Goal: Task Accomplishment & Management: Manage account settings

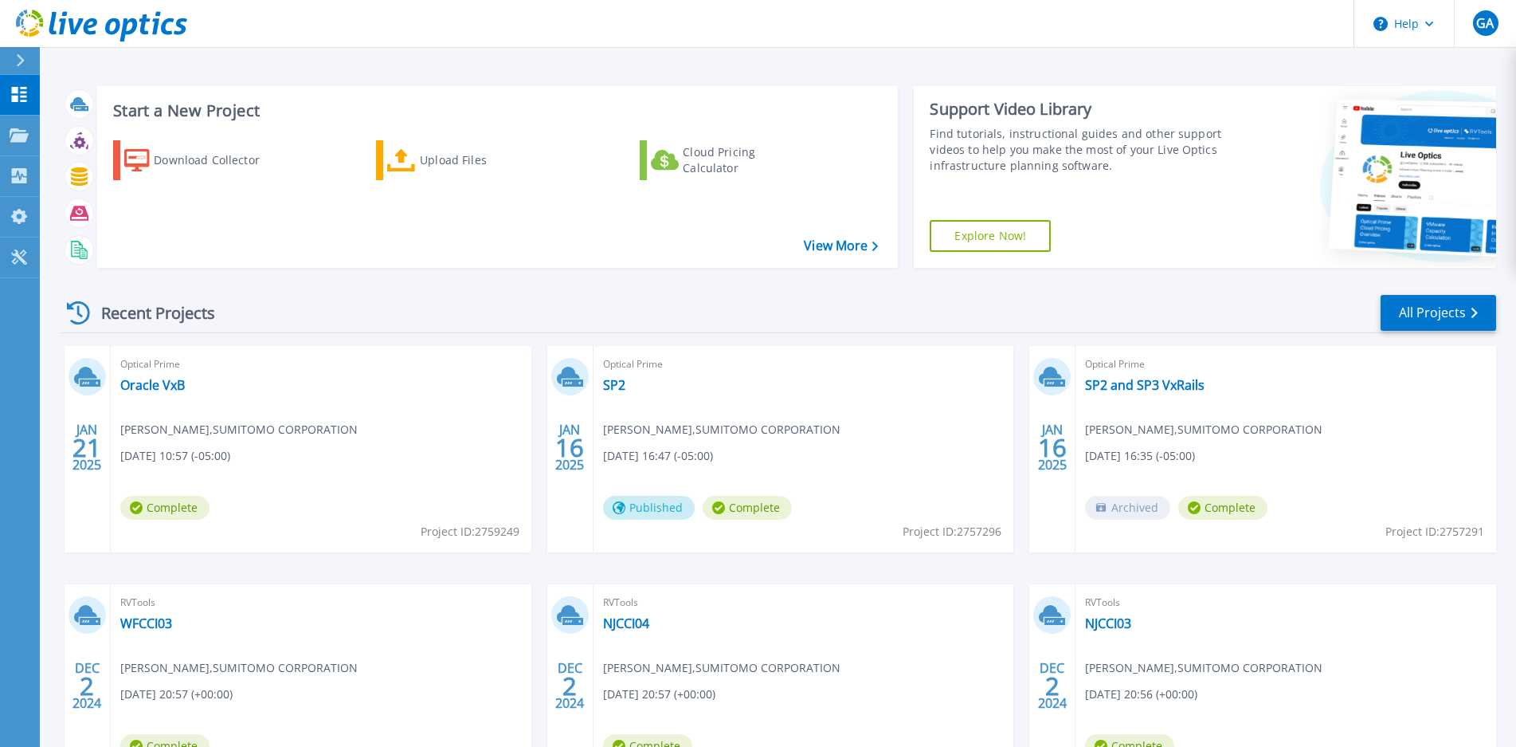
click at [882, 68] on div "Start a New Project Download Collector Upload Files Cloud Pricing Calculator Vi…" at bounding box center [778, 417] width 1476 height 835
click at [1481, 27] on span "GA" at bounding box center [1485, 23] width 18 height 13
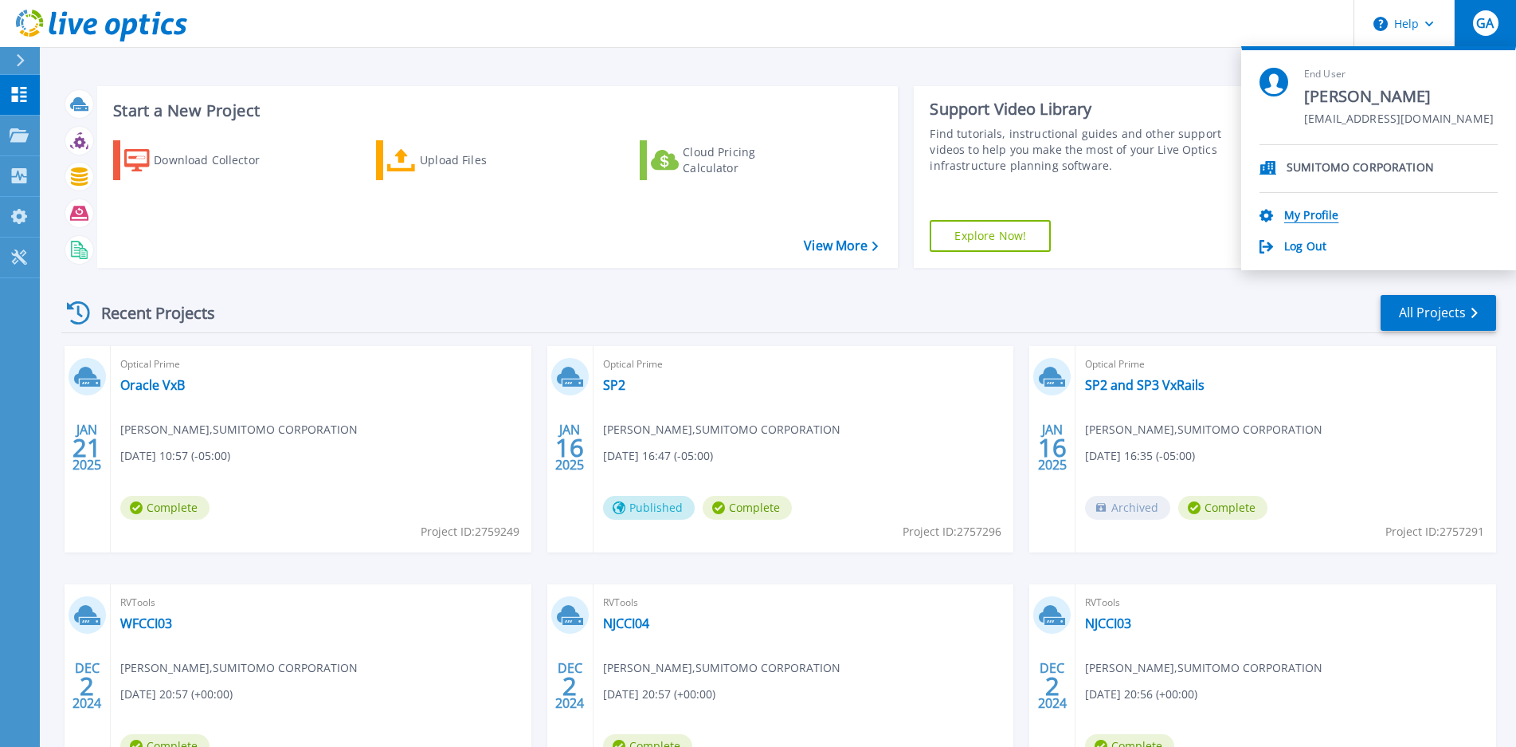
click at [1329, 212] on link "My Profile" at bounding box center [1311, 216] width 54 height 15
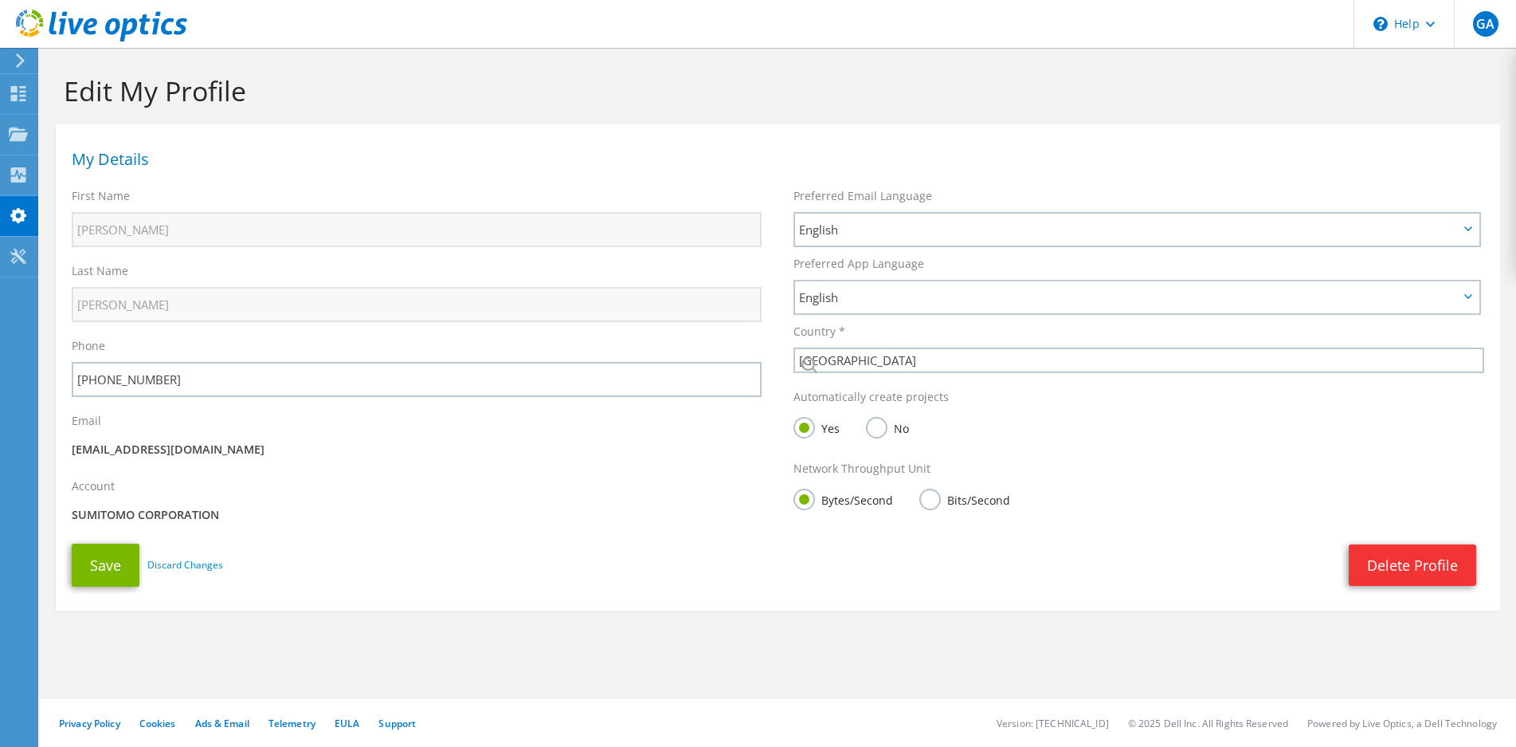
select select "224"
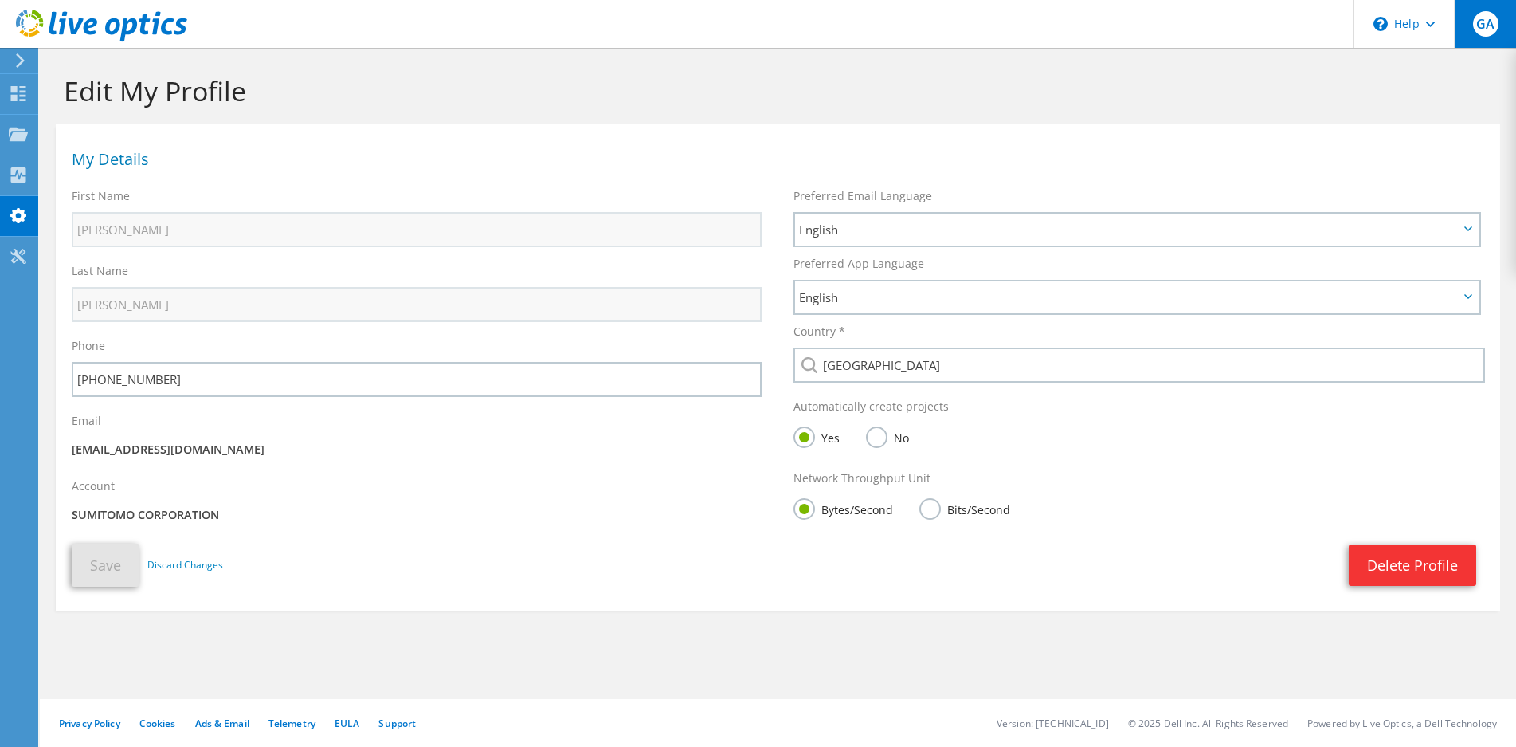
click at [1489, 25] on span "GA" at bounding box center [1485, 23] width 25 height 25
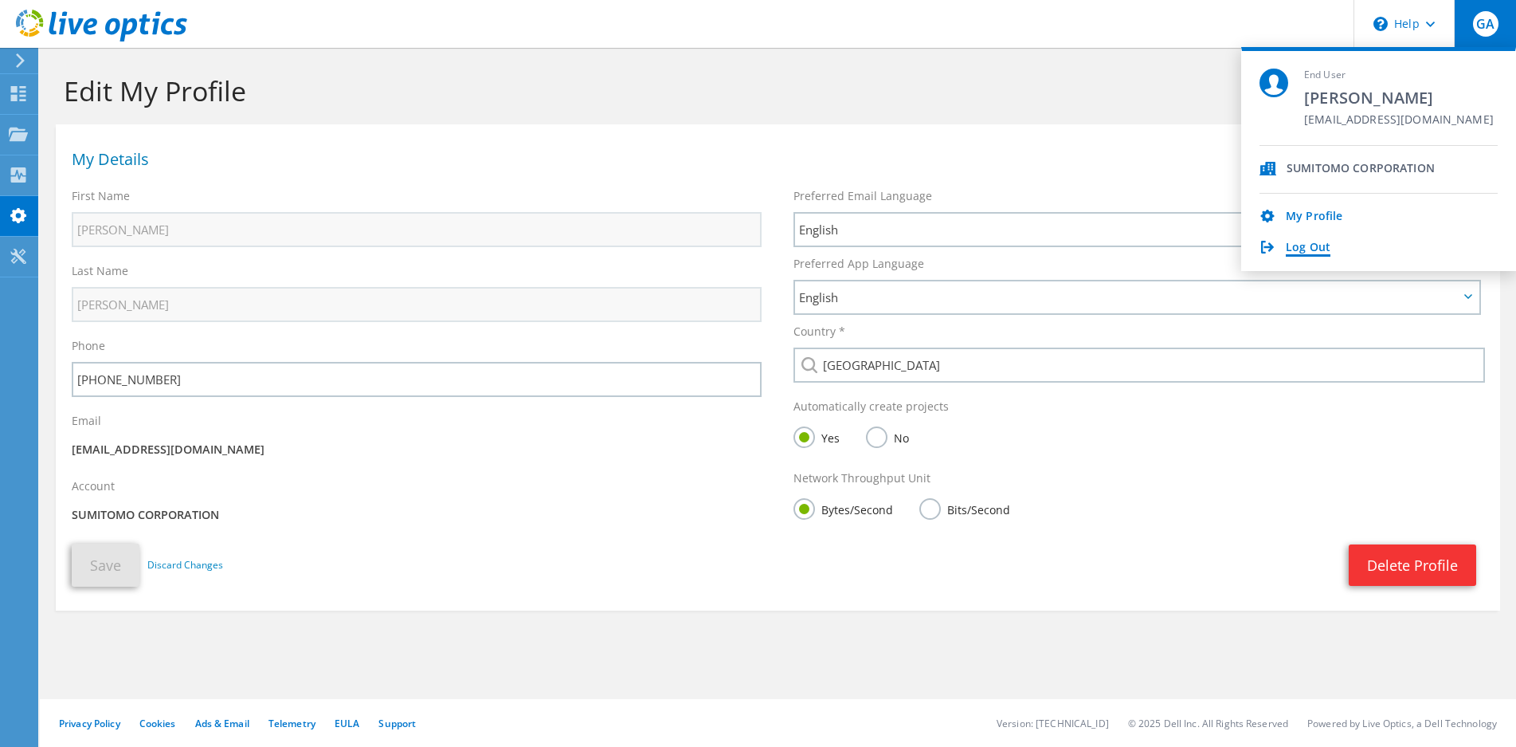
click at [1306, 253] on link "Log Out" at bounding box center [1308, 248] width 45 height 15
